Goal: Check status: Check status

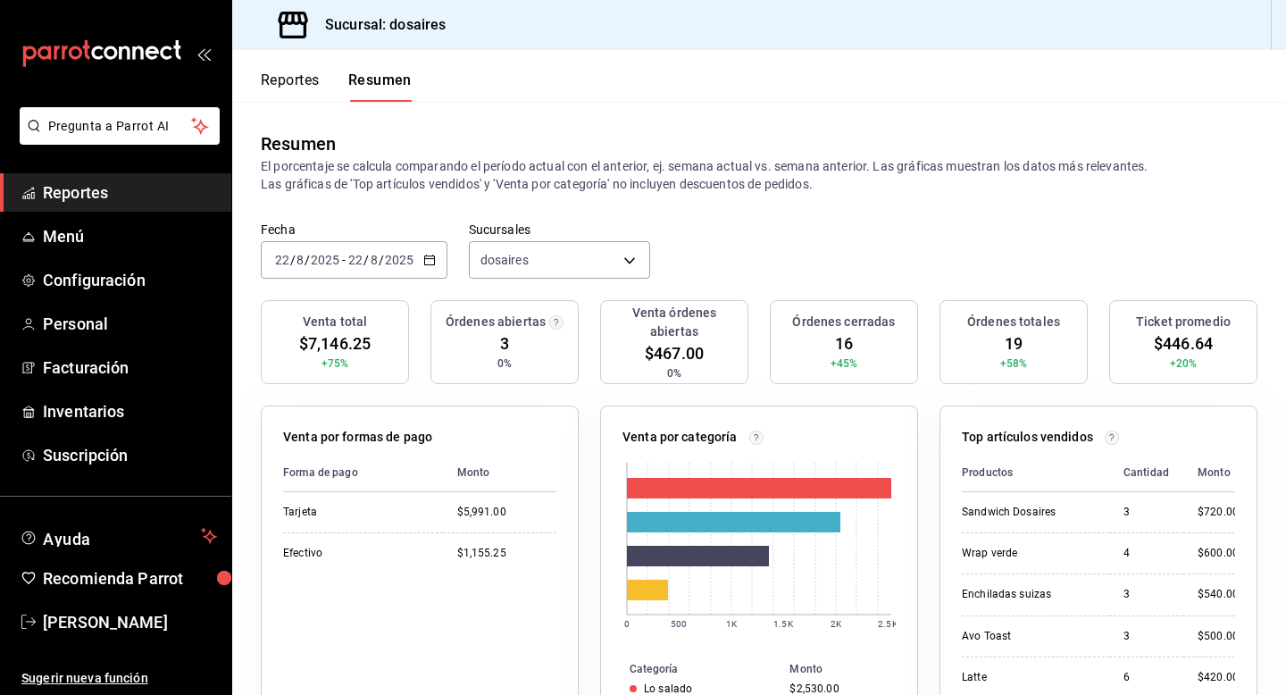
click at [295, 79] on button "Reportes" at bounding box center [290, 86] width 59 height 30
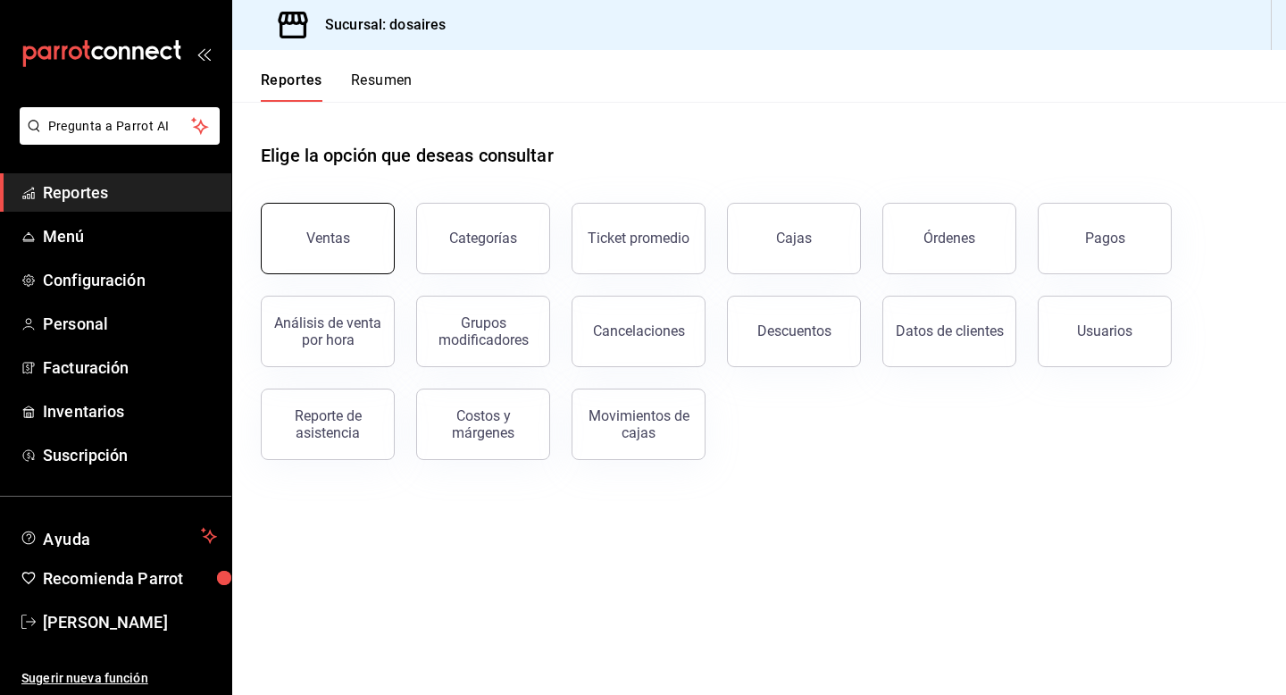
click at [329, 228] on button "Ventas" at bounding box center [328, 238] width 134 height 71
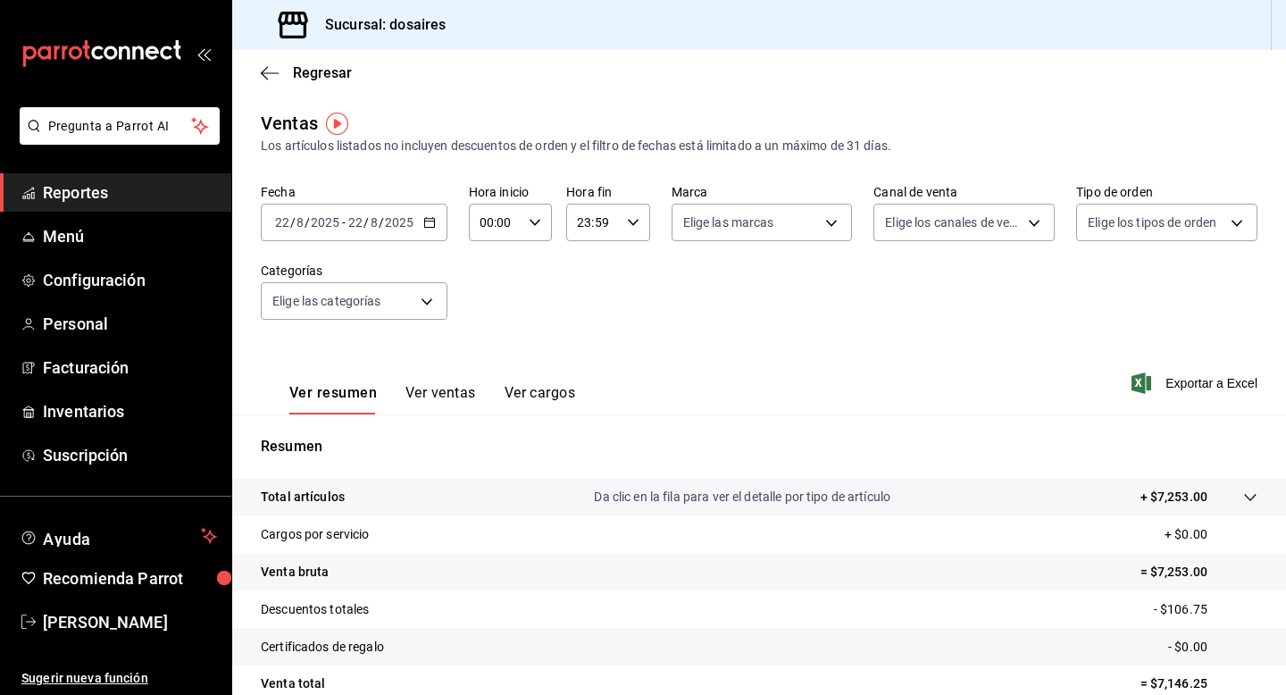
click at [428, 224] on icon "button" at bounding box center [429, 222] width 12 height 12
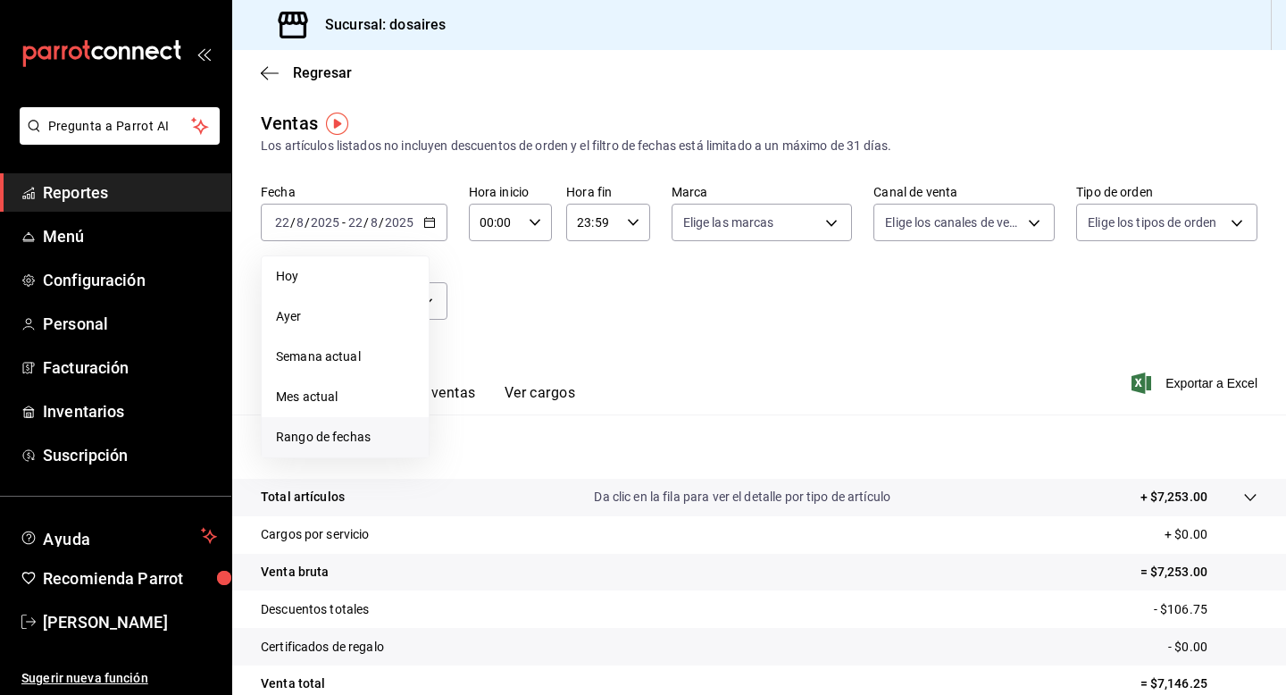
click at [362, 440] on span "Rango de fechas" at bounding box center [345, 437] width 138 height 19
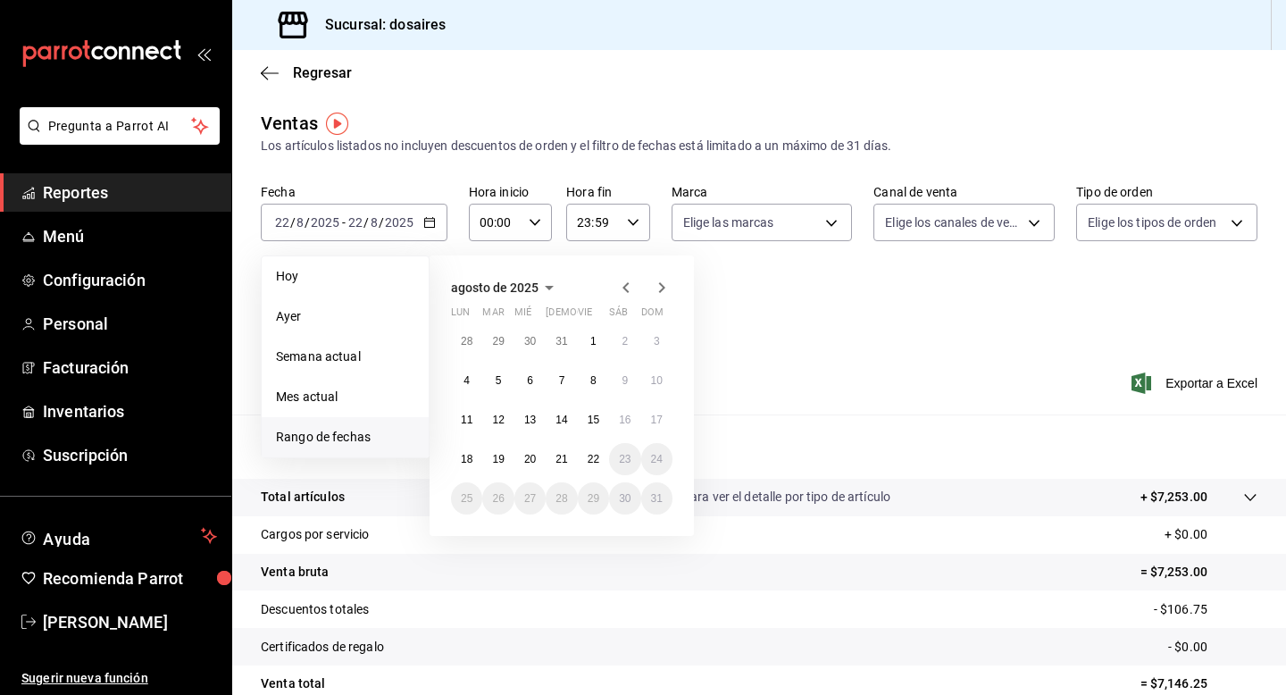
click at [626, 289] on icon "button" at bounding box center [625, 287] width 6 height 11
click at [491, 422] on button "15" at bounding box center [497, 427] width 31 height 32
click at [669, 286] on icon "button" at bounding box center [661, 290] width 21 height 21
click at [566, 420] on abbr "14" at bounding box center [561, 419] width 12 height 12
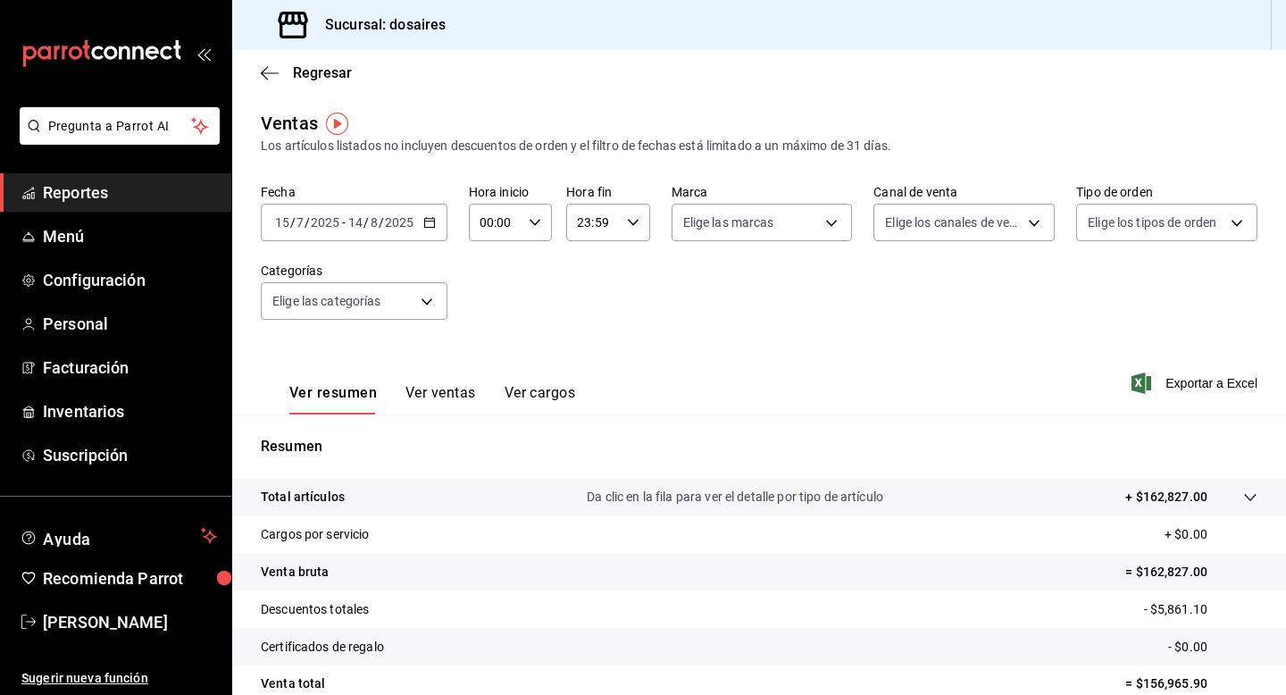
click at [455, 389] on button "Ver ventas" at bounding box center [440, 399] width 71 height 30
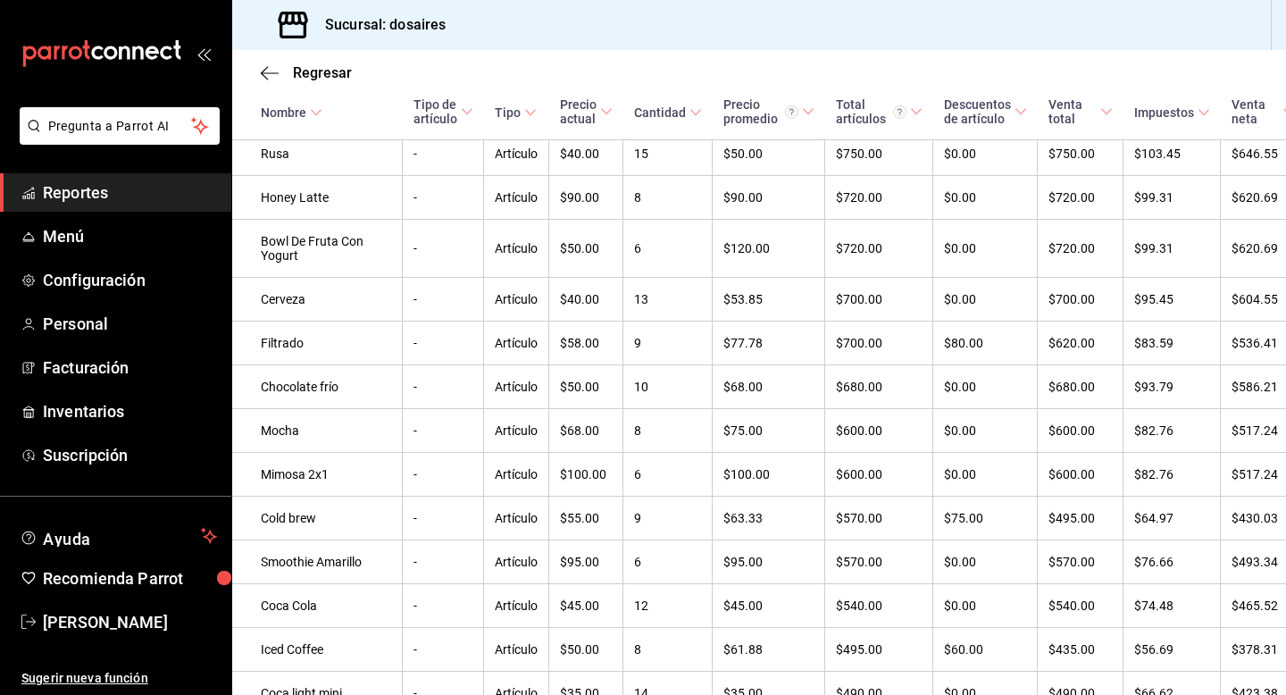
scroll to position [2470, 0]
